Goal: Information Seeking & Learning: Learn about a topic

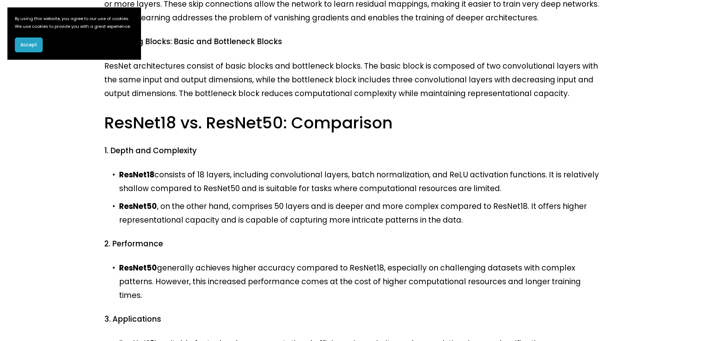
scroll to position [319, 0]
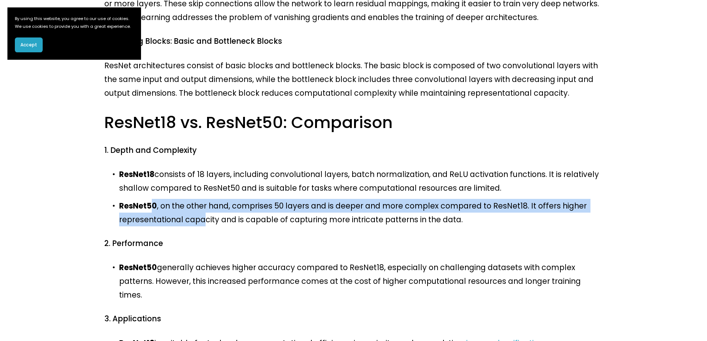
drag, startPoint x: 149, startPoint y: 115, endPoint x: 236, endPoint y: 121, distance: 87.1
click at [210, 199] on p "ResNet50 , on the other hand, comprises 50 layers and is deeper and more comple…" at bounding box center [360, 212] width 483 height 27
click at [236, 199] on p "ResNet50 , on the other hand, comprises 50 layers and is deeper and more comple…" at bounding box center [360, 212] width 483 height 27
drag, startPoint x: 195, startPoint y: 112, endPoint x: 538, endPoint y: 123, distance: 343.0
click at [532, 199] on p "ResNet50 , on the other hand, comprises 50 layers and is deeper and more comple…" at bounding box center [360, 212] width 483 height 27
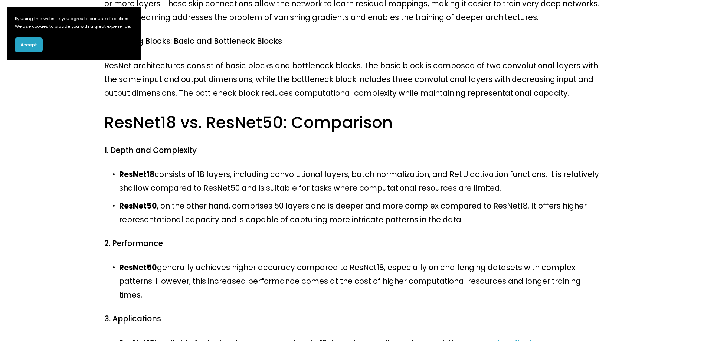
click at [520, 199] on p "ResNet50 , on the other hand, comprises 50 layers and is deeper and more comple…" at bounding box center [360, 212] width 483 height 27
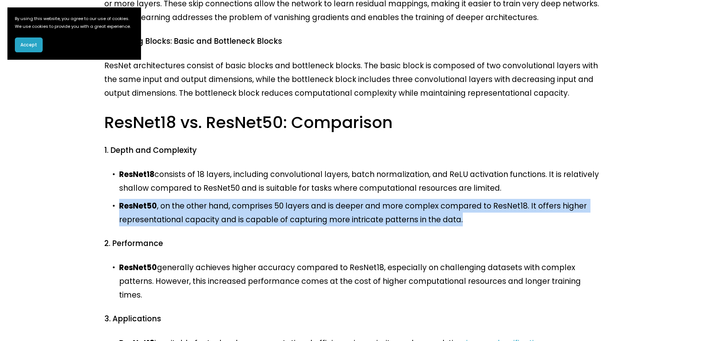
drag, startPoint x: 500, startPoint y: 132, endPoint x: 116, endPoint y: 116, distance: 384.3
click at [119, 199] on p "ResNet50 , on the other hand, comprises 50 layers and is deeper and more comple…" at bounding box center [360, 212] width 483 height 27
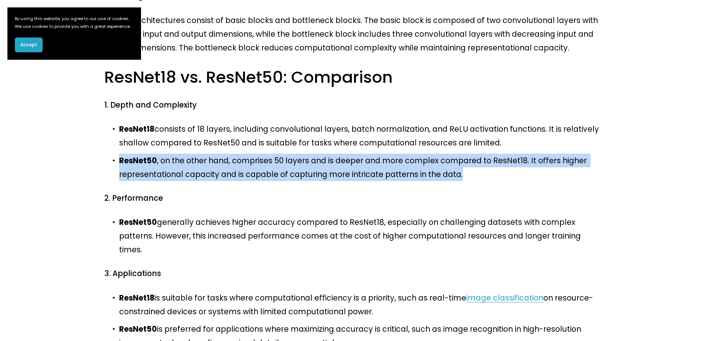
scroll to position [356, 0]
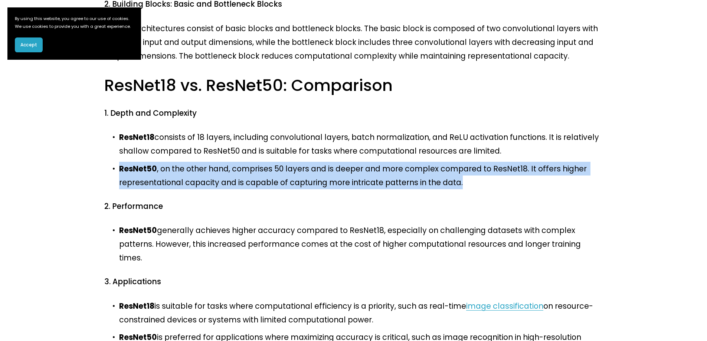
drag, startPoint x: 218, startPoint y: 227, endPoint x: 387, endPoint y: 236, distance: 168.6
click at [385, 330] on p "ResNet50 is preferred for applications where maximizing accuracy is critical, s…" at bounding box center [360, 343] width 483 height 27
click at [387, 330] on p "ResNet50 is preferred for applications where maximizing accuracy is critical, s…" at bounding box center [360, 343] width 483 height 27
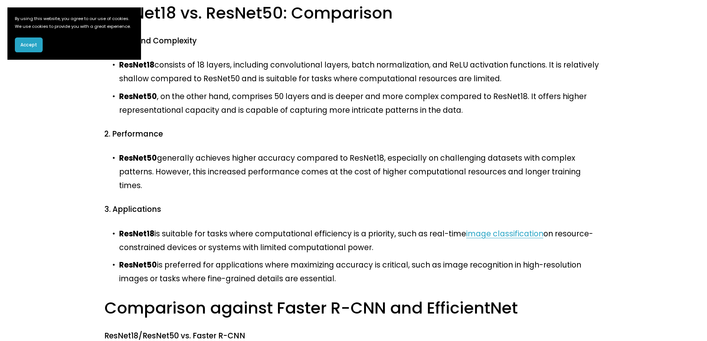
scroll to position [430, 0]
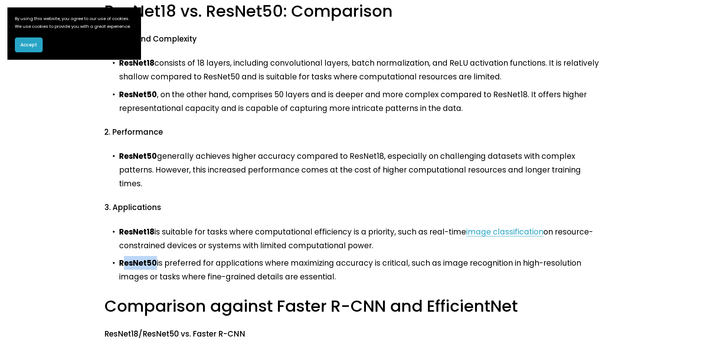
drag, startPoint x: 153, startPoint y: 152, endPoint x: 122, endPoint y: 154, distance: 30.4
click at [122, 257] on strong "ResNet50" at bounding box center [138, 262] width 38 height 11
copy strong "esNet50"
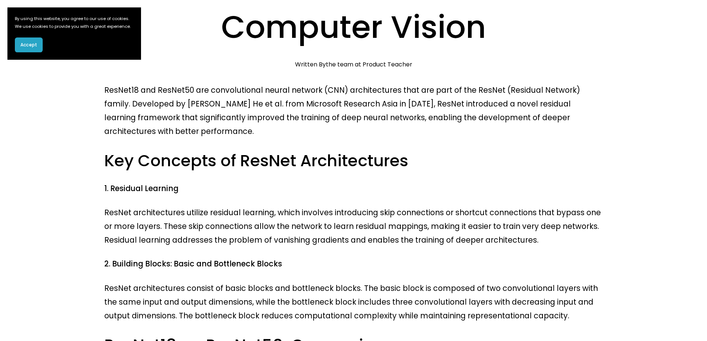
scroll to position [0, 0]
